Goal: Information Seeking & Learning: Learn about a topic

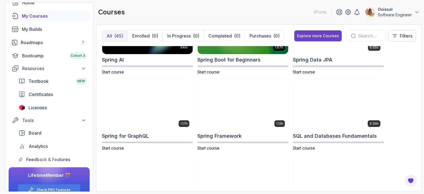
scroll to position [1002, 0]
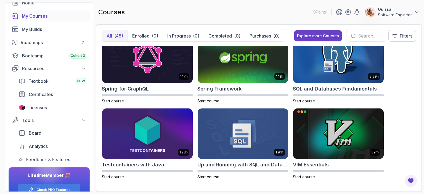
click at [355, 40] on div at bounding box center [366, 36] width 40 height 12
click at [361, 35] on input "text" at bounding box center [369, 36] width 23 height 7
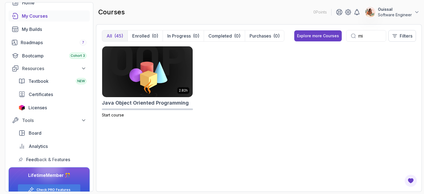
type input "m"
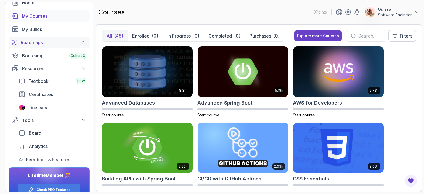
click at [57, 42] on div "Roadmaps 7" at bounding box center [54, 42] width 66 height 7
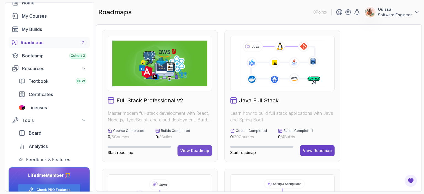
click at [200, 150] on div "View Roadmap" at bounding box center [194, 151] width 29 height 6
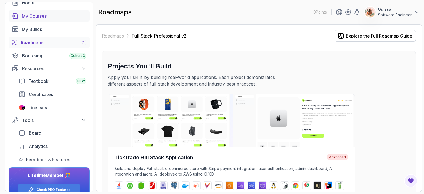
click at [31, 15] on div "My Courses" at bounding box center [54, 16] width 65 height 7
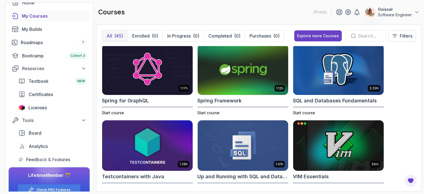
scroll to position [1002, 0]
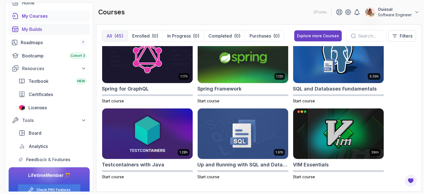
click at [43, 30] on div "My Builds" at bounding box center [54, 29] width 65 height 7
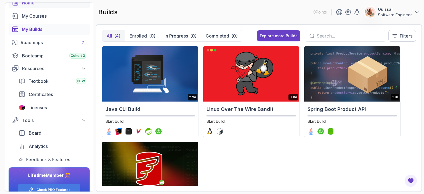
click at [26, 4] on div "Home" at bounding box center [54, 2] width 64 height 7
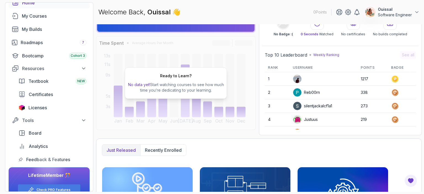
scroll to position [26, 0]
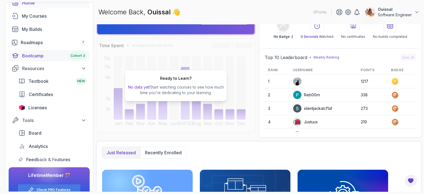
click at [33, 56] on div "Bootcamp Cohort 3" at bounding box center [54, 55] width 64 height 7
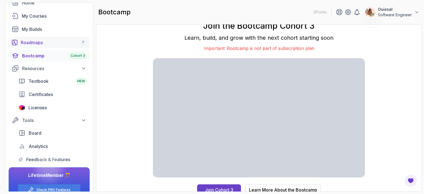
click at [28, 41] on div "Roadmaps 7" at bounding box center [54, 42] width 66 height 7
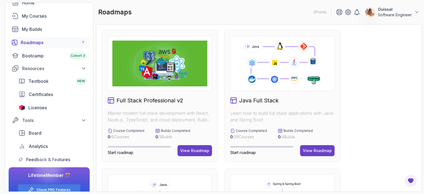
click at [190, 144] on div "Full Stack Professional v2 Master modern full-stack development with React, Nod…" at bounding box center [160, 96] width 116 height 132
click at [190, 149] on div "View Roadmap" at bounding box center [194, 151] width 29 height 6
click at [160, 81] on img at bounding box center [159, 64] width 95 height 46
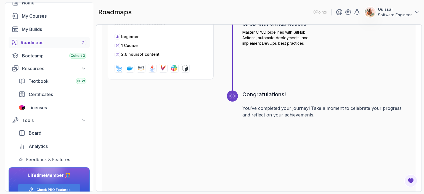
scroll to position [983, 0]
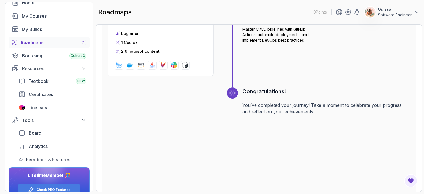
click at [34, 45] on div "Roadmaps 7" at bounding box center [54, 42] width 66 height 7
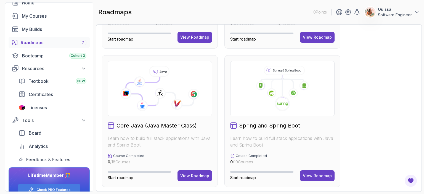
scroll to position [19, 0]
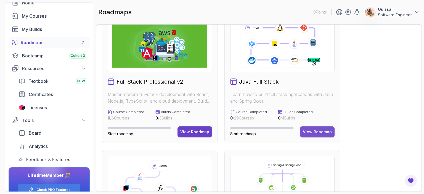
click at [315, 133] on div "View Roadmap" at bounding box center [317, 132] width 29 height 6
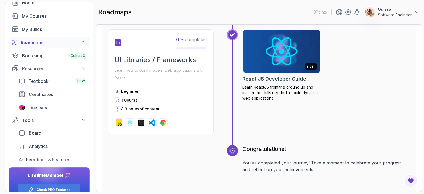
scroll to position [2096, 0]
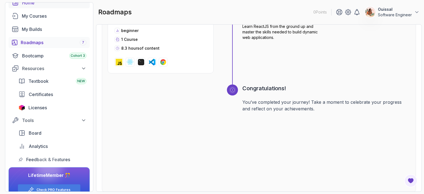
click at [36, 4] on div "Home" at bounding box center [54, 2] width 64 height 7
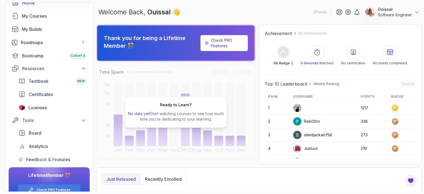
click at [36, 4] on div "Home" at bounding box center [54, 2] width 64 height 7
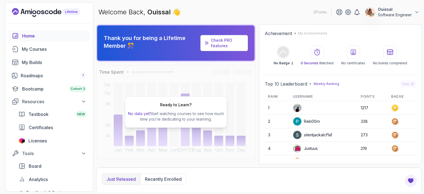
click at [24, 38] on div "Home" at bounding box center [54, 36] width 64 height 7
click at [32, 50] on div "My Courses" at bounding box center [54, 49] width 65 height 7
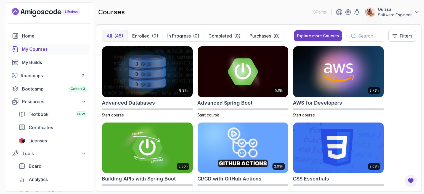
click at [370, 35] on input "text" at bounding box center [369, 36] width 23 height 7
click at [313, 36] on div "Explore more Courses" at bounding box center [318, 36] width 42 height 6
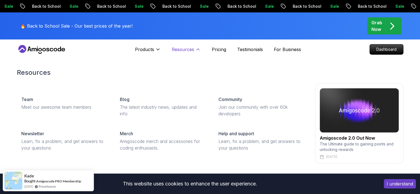
click at [188, 51] on p "Resources" at bounding box center [183, 49] width 22 height 7
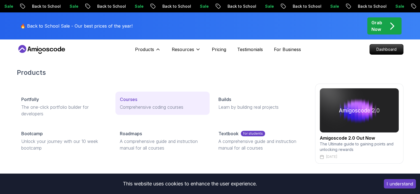
click at [132, 97] on p "Courses" at bounding box center [128, 99] width 17 height 7
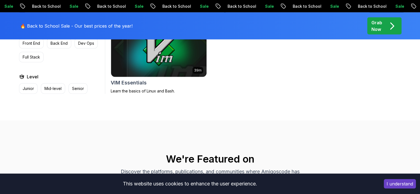
scroll to position [1607, 0]
